Goal: Check status: Check status

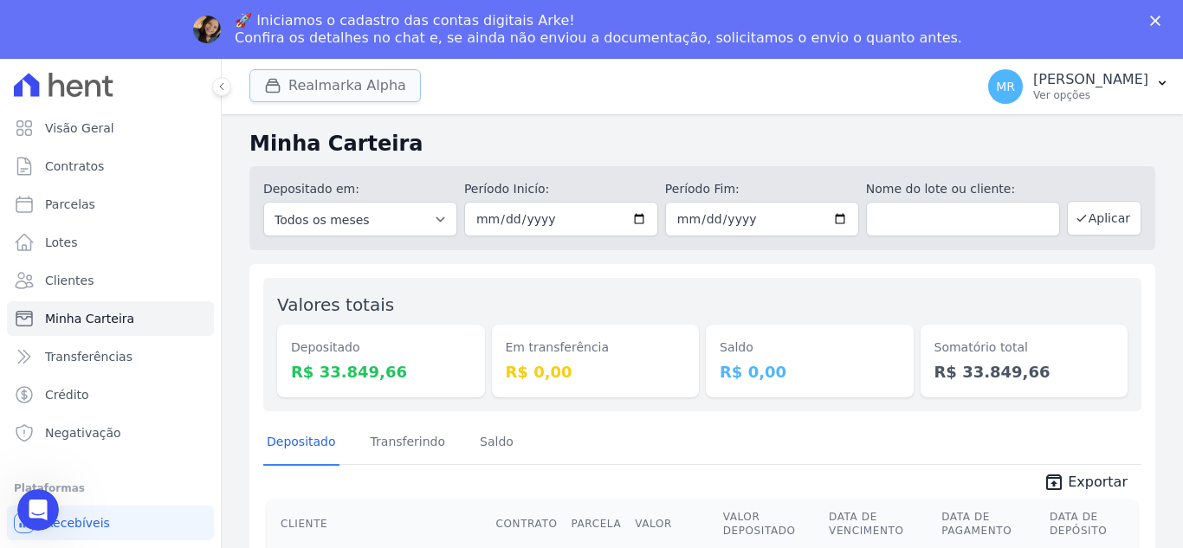
click at [336, 90] on button "Realmarka Alpha" at bounding box center [334, 85] width 171 height 33
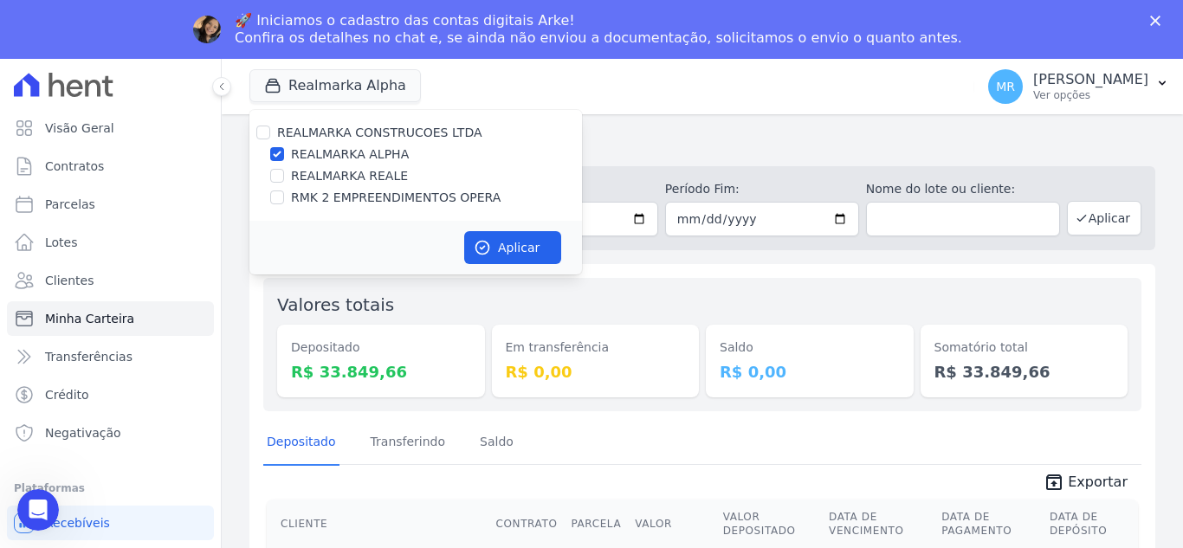
click at [378, 173] on label "REALMARKA REALE" at bounding box center [349, 176] width 117 height 18
click at [284, 173] on input "REALMARKA REALE" at bounding box center [277, 176] width 14 height 14
checkbox input "true"
click at [376, 157] on label "REALMARKA ALPHA" at bounding box center [350, 154] width 118 height 18
click at [284, 157] on input "REALMARKA ALPHA" at bounding box center [277, 154] width 14 height 14
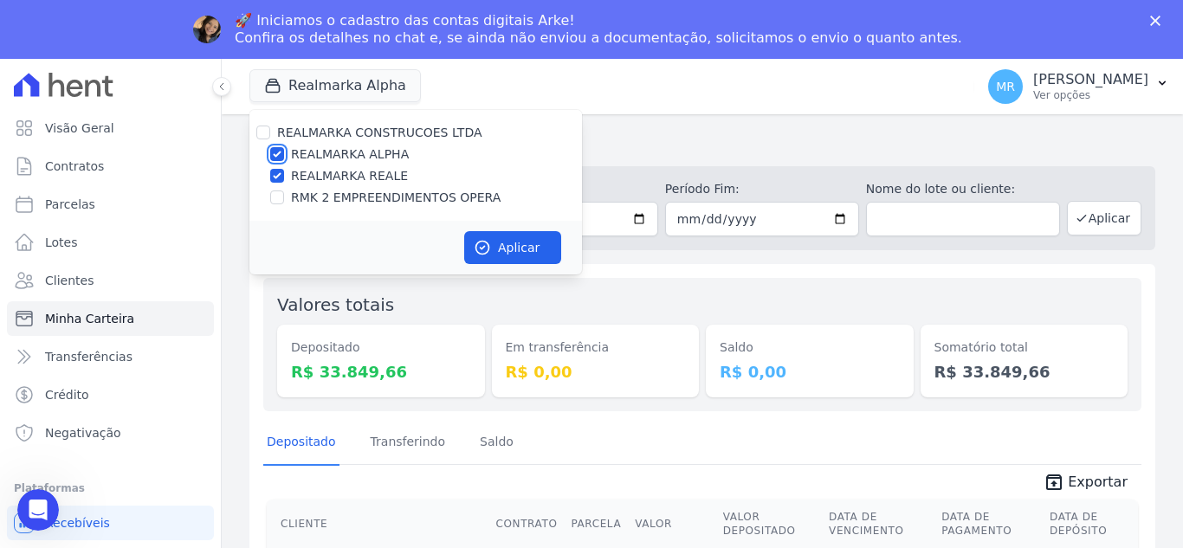
checkbox input "false"
click at [500, 242] on button "Aplicar" at bounding box center [512, 247] width 97 height 33
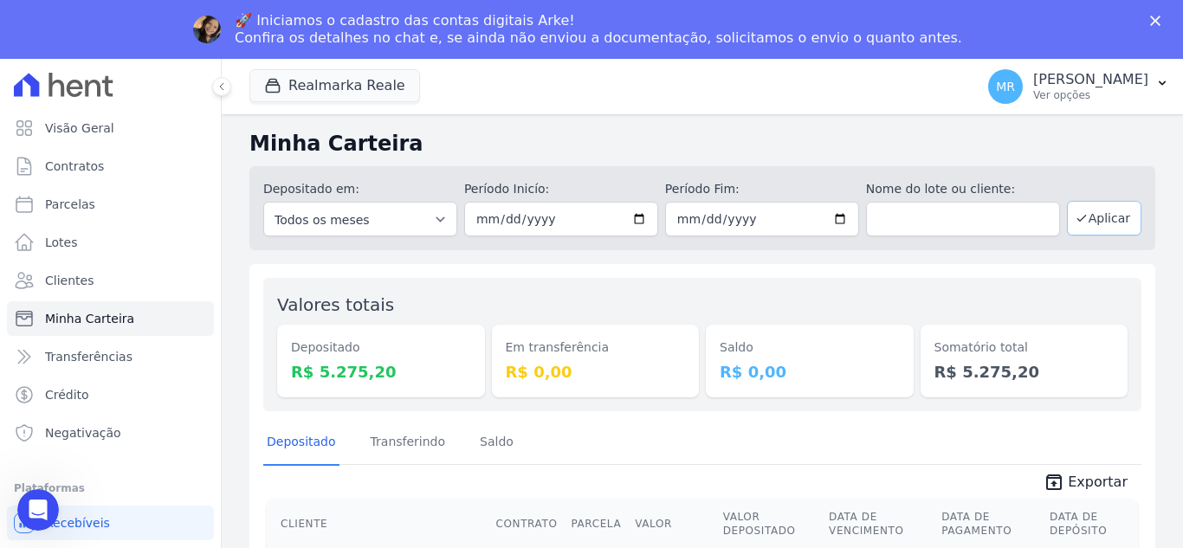
click at [1079, 217] on button "Aplicar" at bounding box center [1104, 218] width 74 height 35
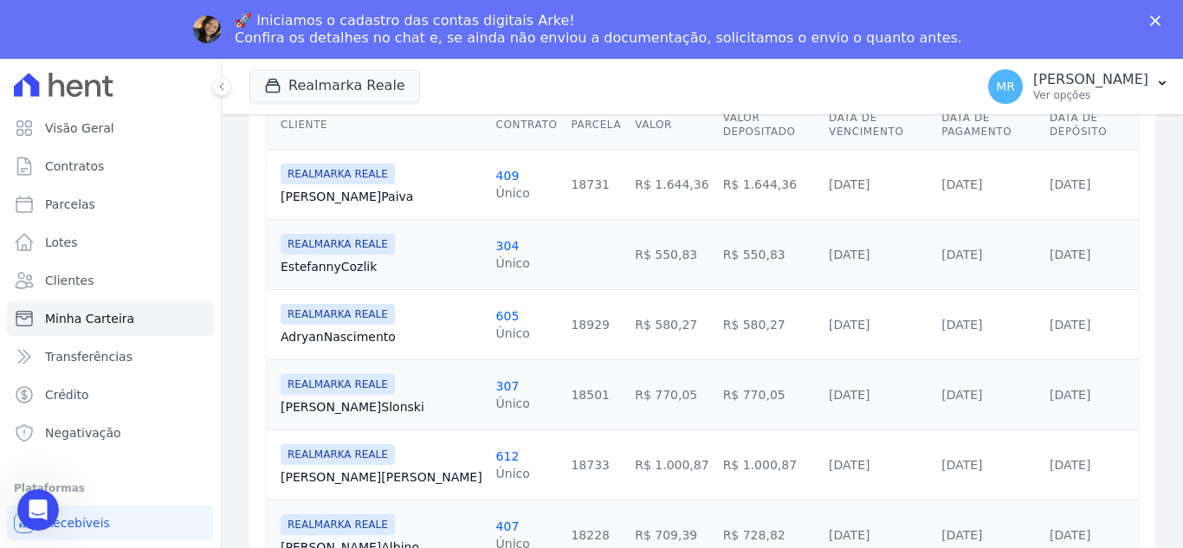
scroll to position [419, 0]
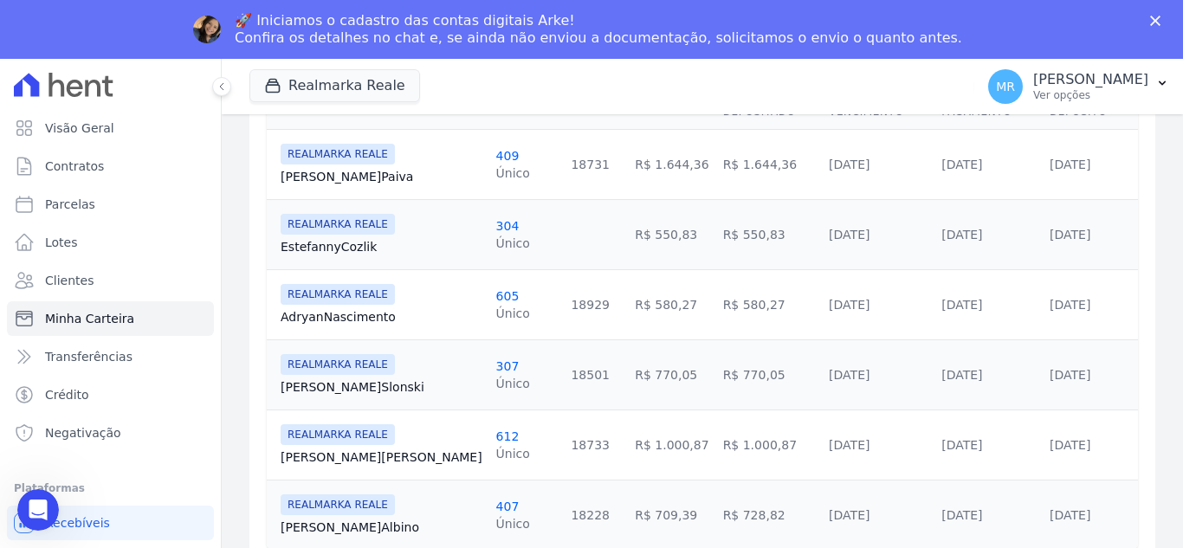
drag, startPoint x: 603, startPoint y: 139, endPoint x: 699, endPoint y: 151, distance: 96.9
drag, startPoint x: 699, startPoint y: 151, endPoint x: 611, endPoint y: 152, distance: 87.5
click at [628, 152] on td "R$ 1.644,36" at bounding box center [671, 164] width 87 height 70
